Goal: Information Seeking & Learning: Learn about a topic

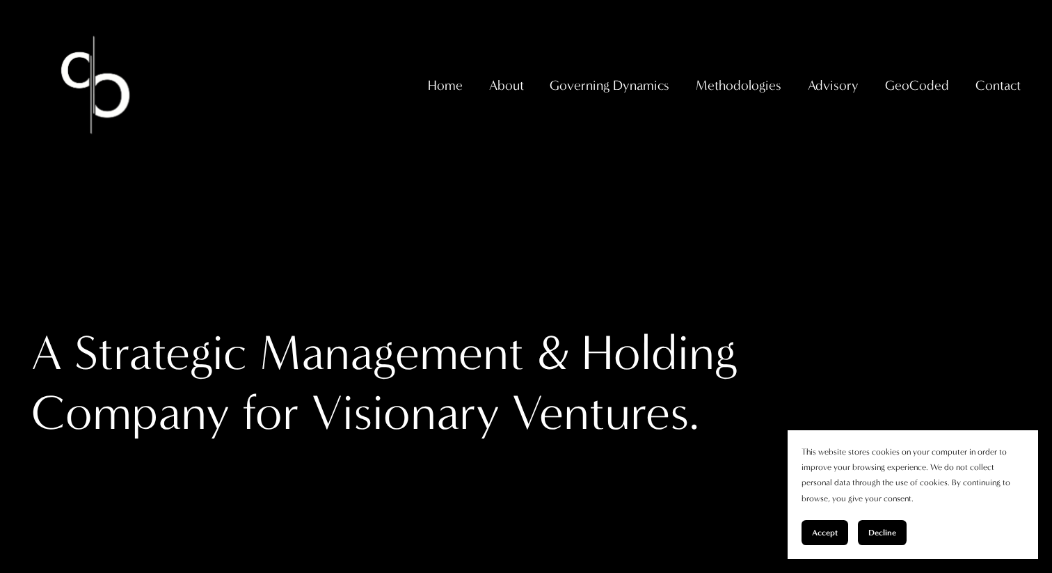
click at [897, 97] on span "GeoCoded" at bounding box center [917, 85] width 64 height 24
click at [0, 0] on span "GeoCoded - Weekly" at bounding box center [0, 0] width 0 height 0
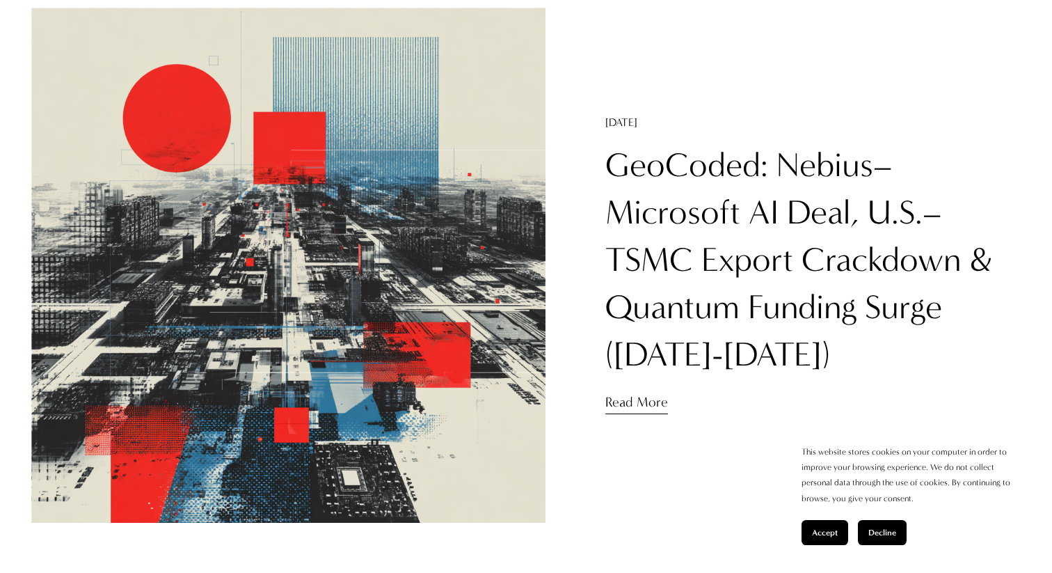
scroll to position [207, 0]
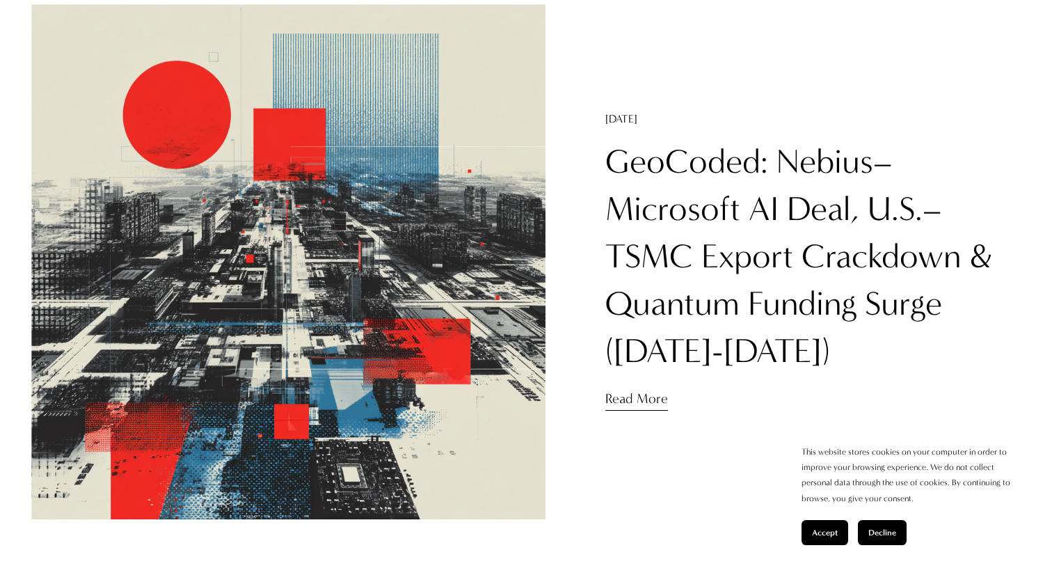
click at [682, 230] on h1 "GeoCoded: Nebius–Microsoft AI Deal, U.S.–TSMC Export Crackdown & Quantum Fundin…" at bounding box center [812, 256] width 415 height 237
click at [676, 221] on link "GeoCoded: Nebius–Microsoft AI Deal, U.S.–TSMC Export Crackdown & Quantum Fundin…" at bounding box center [798, 257] width 387 height 230
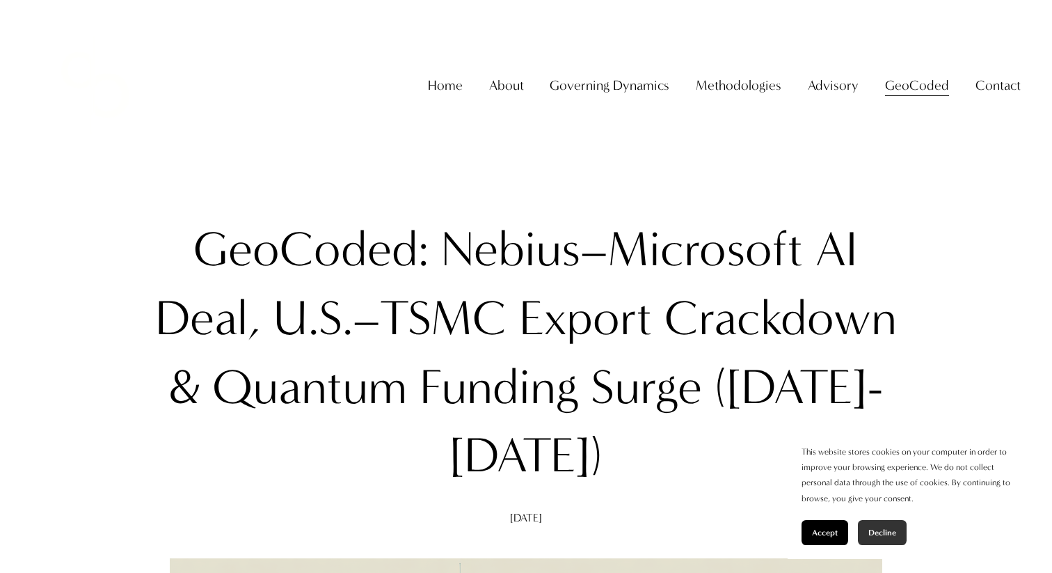
click at [899, 524] on button "Decline" at bounding box center [882, 532] width 49 height 25
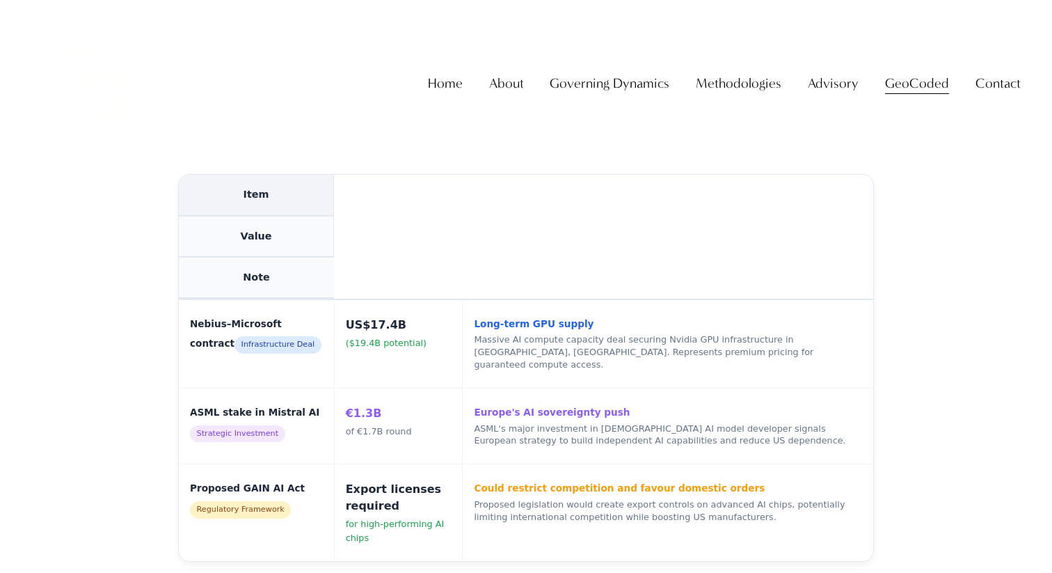
scroll to position [2324, 0]
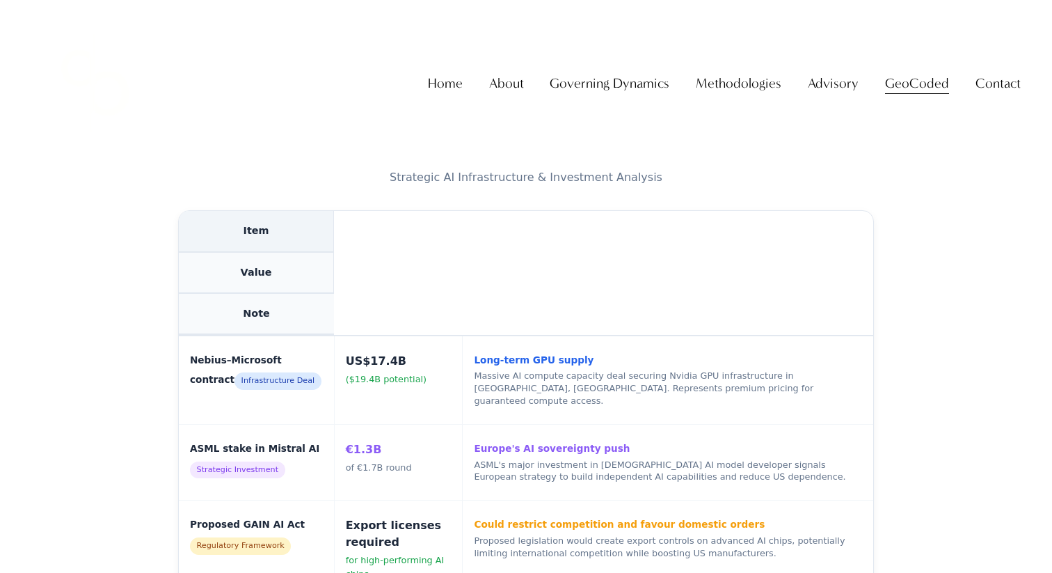
click at [260, 269] on th "Value" at bounding box center [256, 273] width 155 height 41
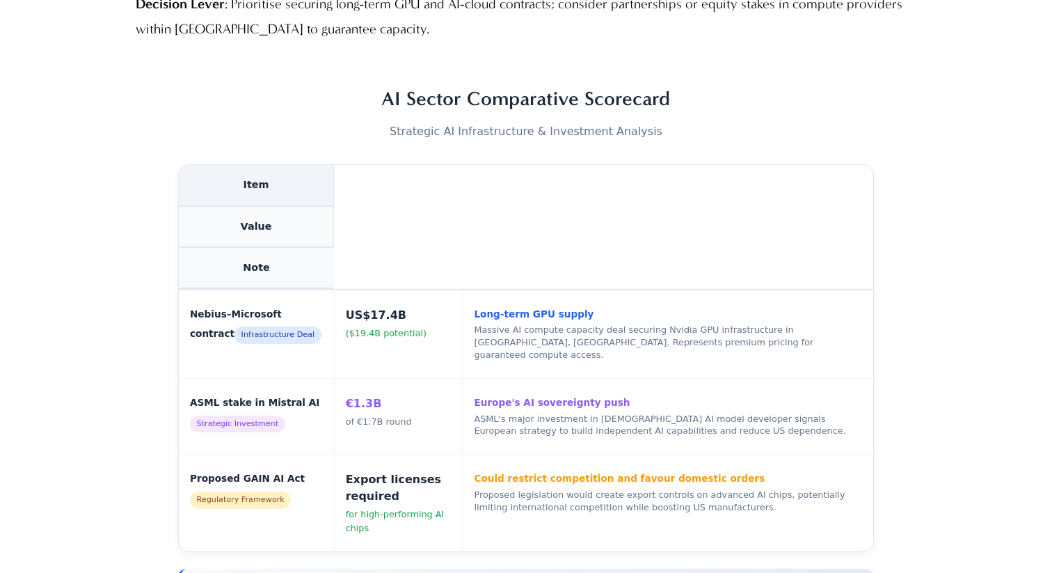
scroll to position [2372, 0]
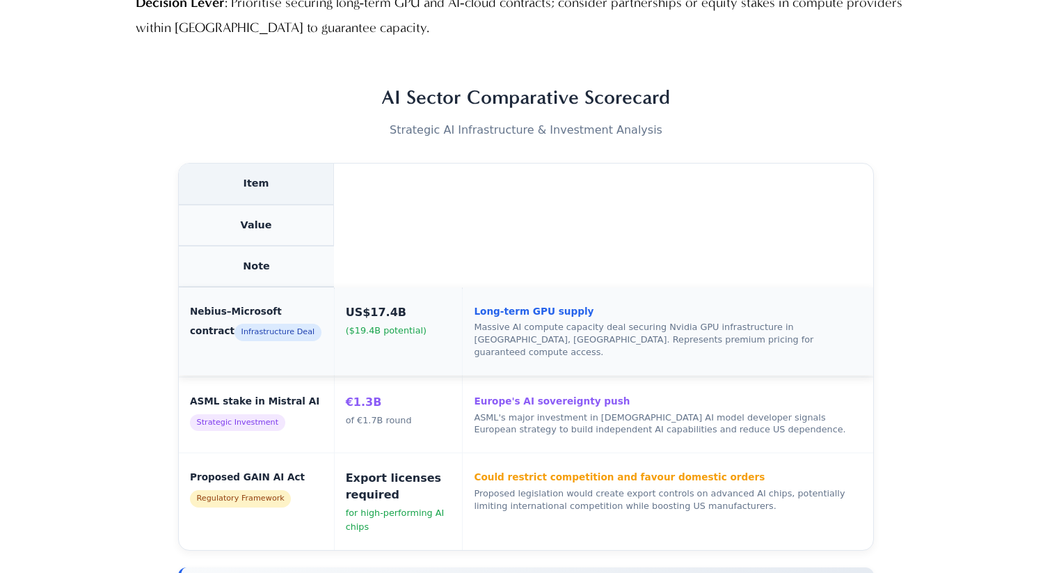
click at [301, 331] on td "[PERSON_NAME]–Microsoft contract Infrastructure Deal" at bounding box center [256, 331] width 155 height 89
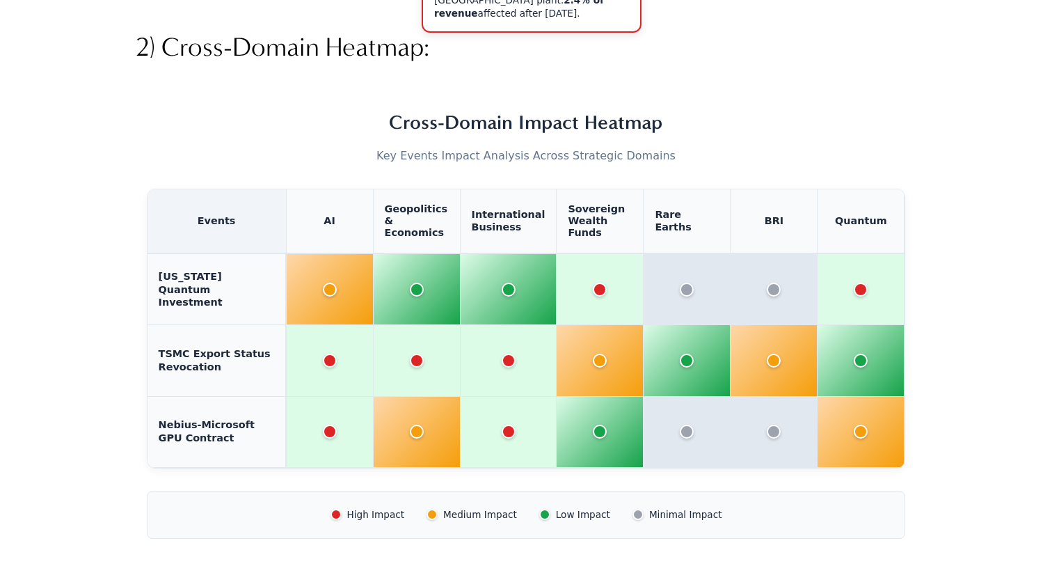
scroll to position [5507, 0]
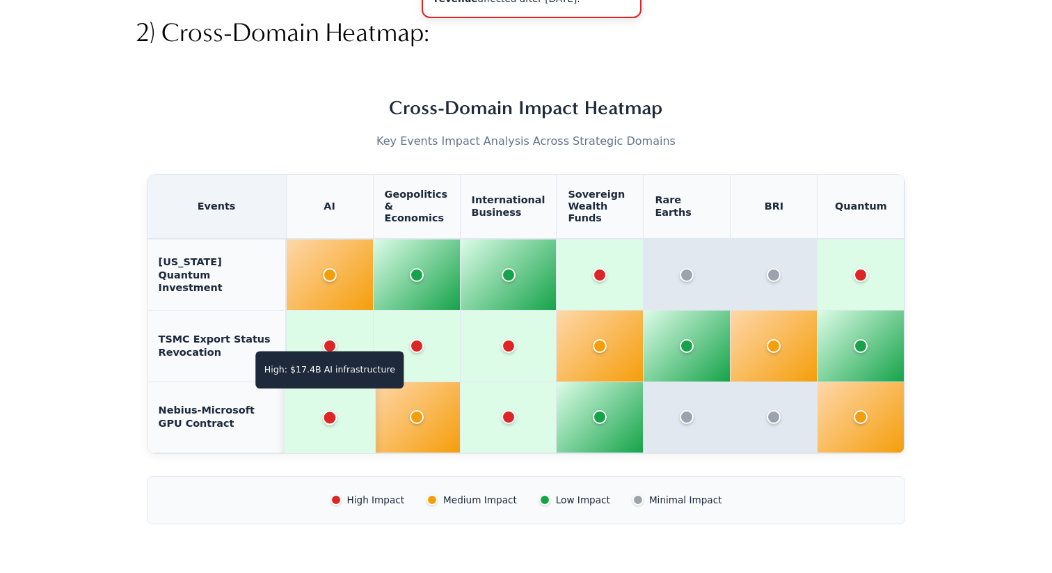
click at [326, 410] on div "Cross-Domain Impact Analysis" at bounding box center [329, 417] width 15 height 15
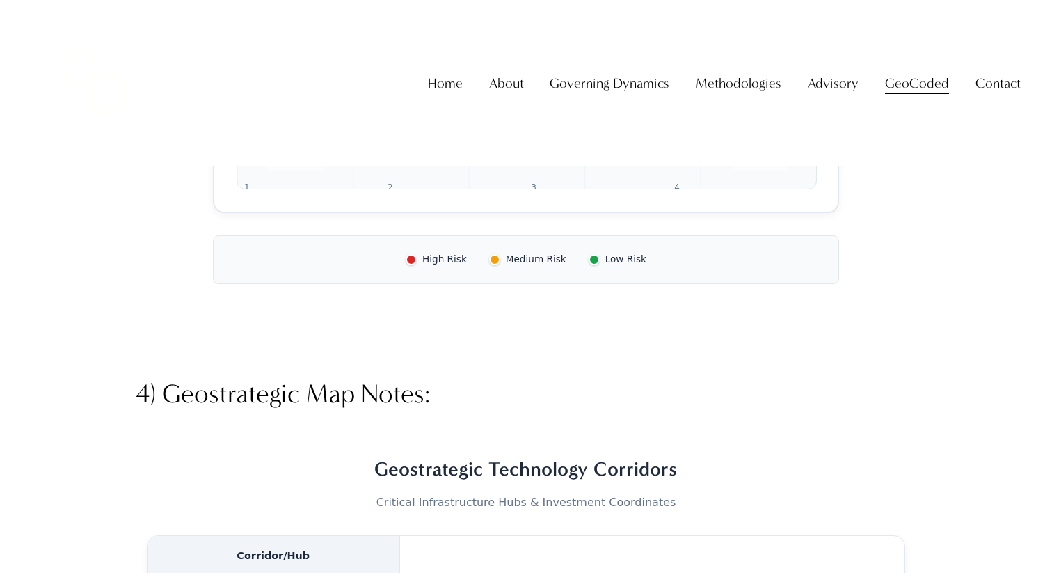
scroll to position [6488, 0]
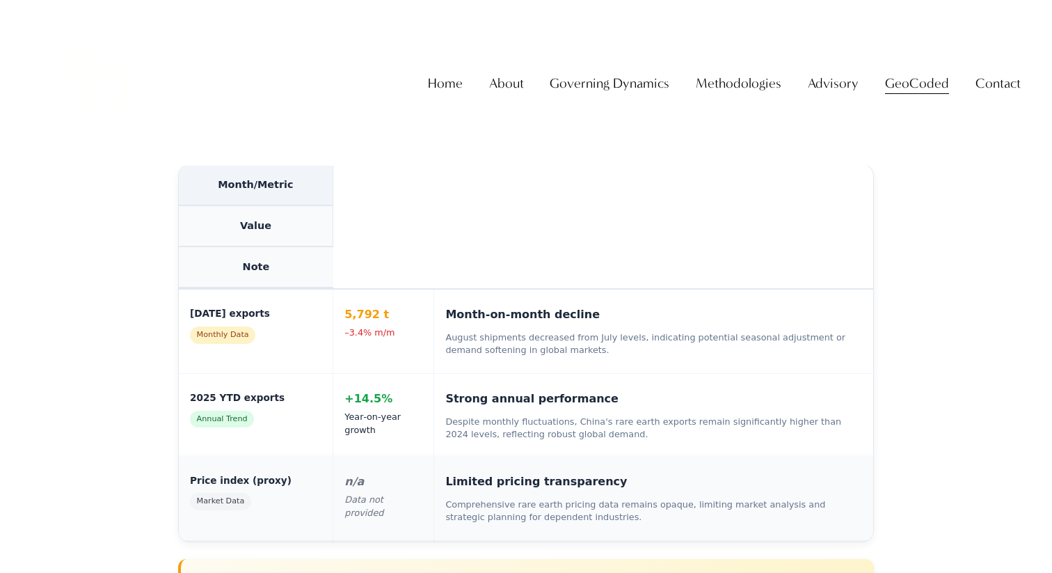
scroll to position [3389, 0]
